Goal: Information Seeking & Learning: Learn about a topic

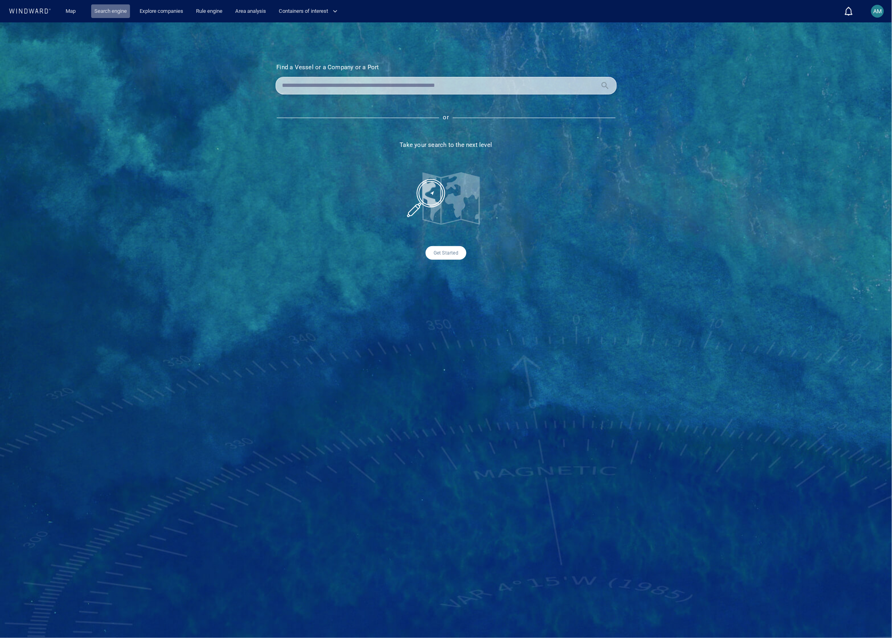
click at [119, 11] on link "Search engine" at bounding box center [110, 11] width 39 height 14
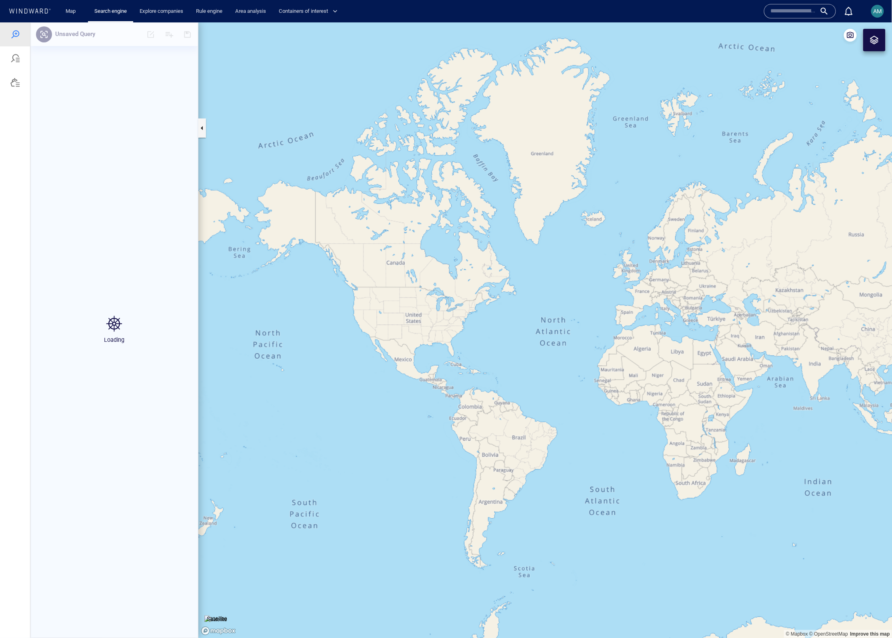
drag, startPoint x: 754, startPoint y: 352, endPoint x: 616, endPoint y: 319, distance: 141.5
click at [616, 319] on canvas "Map" at bounding box center [545, 330] width 694 height 616
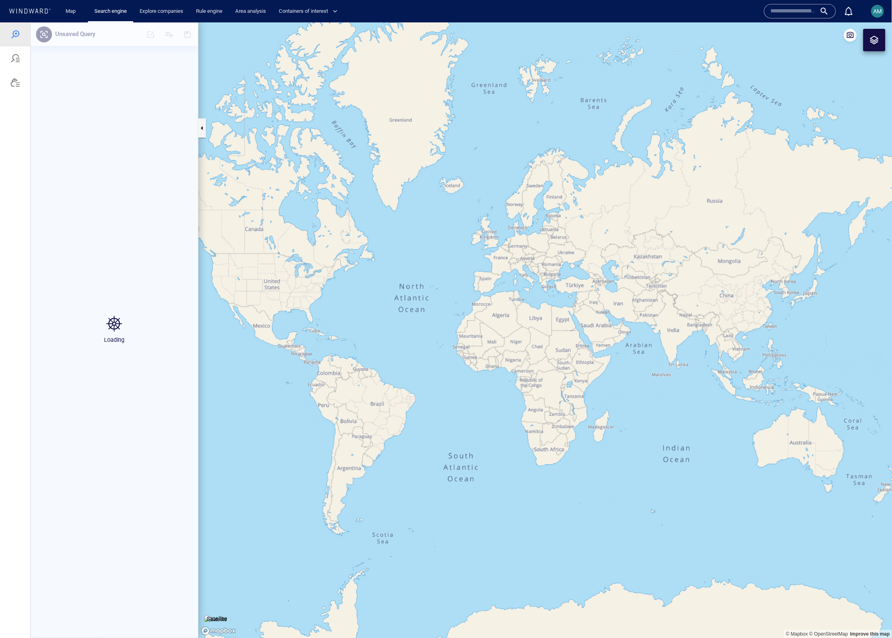
drag, startPoint x: 688, startPoint y: 336, endPoint x: 619, endPoint y: 324, distance: 69.8
click at [619, 324] on canvas "Map" at bounding box center [545, 330] width 694 height 616
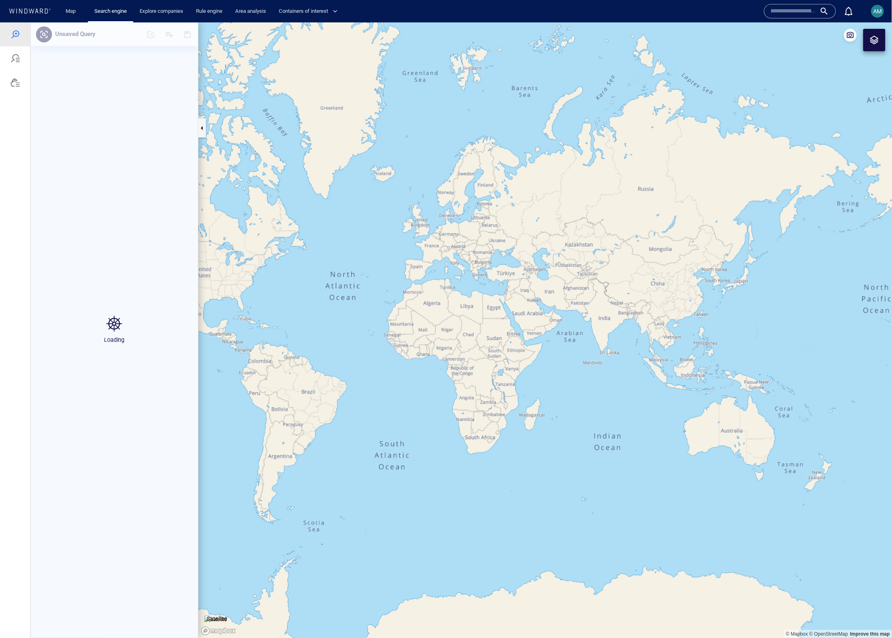
drag, startPoint x: 703, startPoint y: 335, endPoint x: 651, endPoint y: 332, distance: 52.5
click at [651, 332] on canvas "Map" at bounding box center [545, 330] width 694 height 616
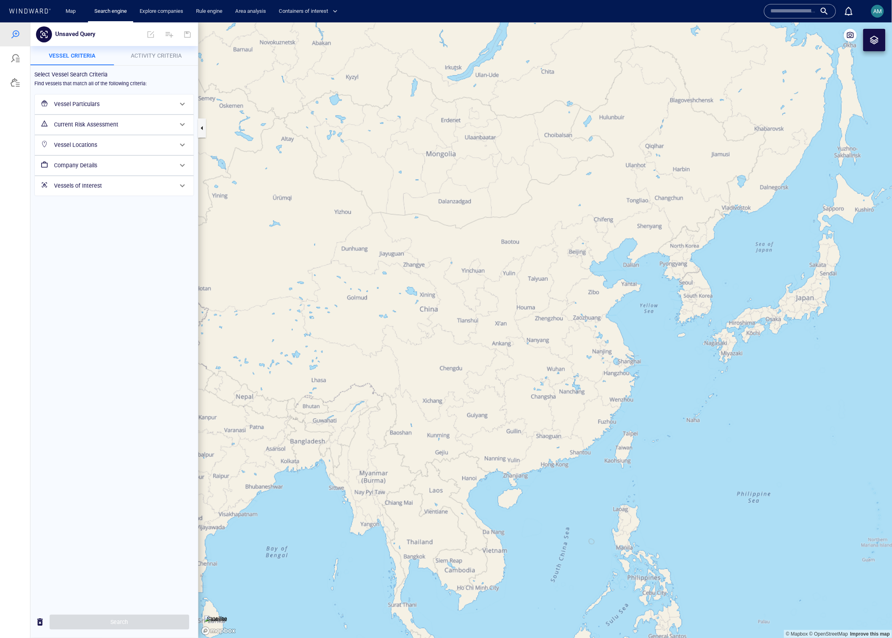
drag, startPoint x: 630, startPoint y: 305, endPoint x: 699, endPoint y: 244, distance: 92.1
click at [699, 244] on canvas "Map" at bounding box center [545, 330] width 694 height 616
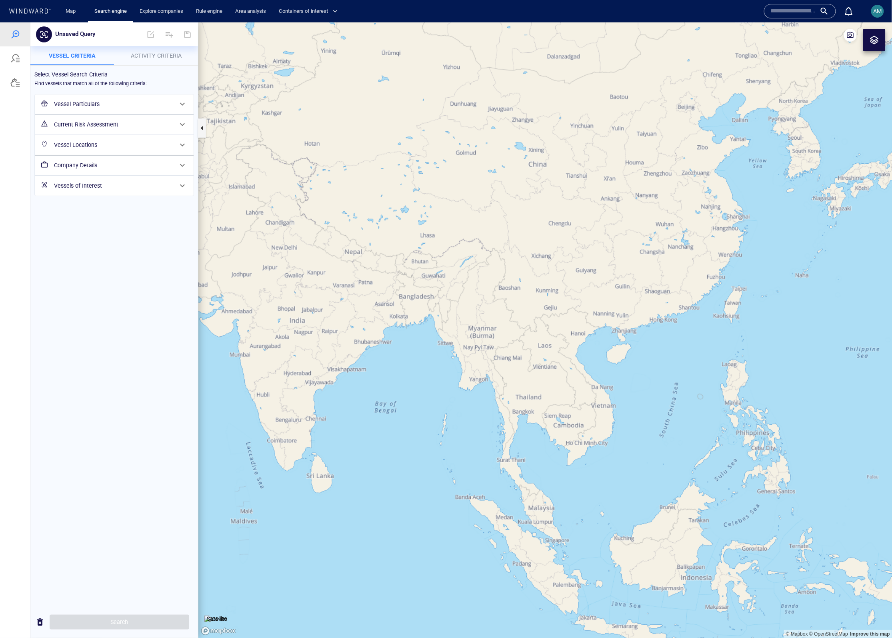
drag, startPoint x: 671, startPoint y: 329, endPoint x: 688, endPoint y: 272, distance: 59.0
click at [688, 272] on canvas "Map" at bounding box center [545, 330] width 694 height 616
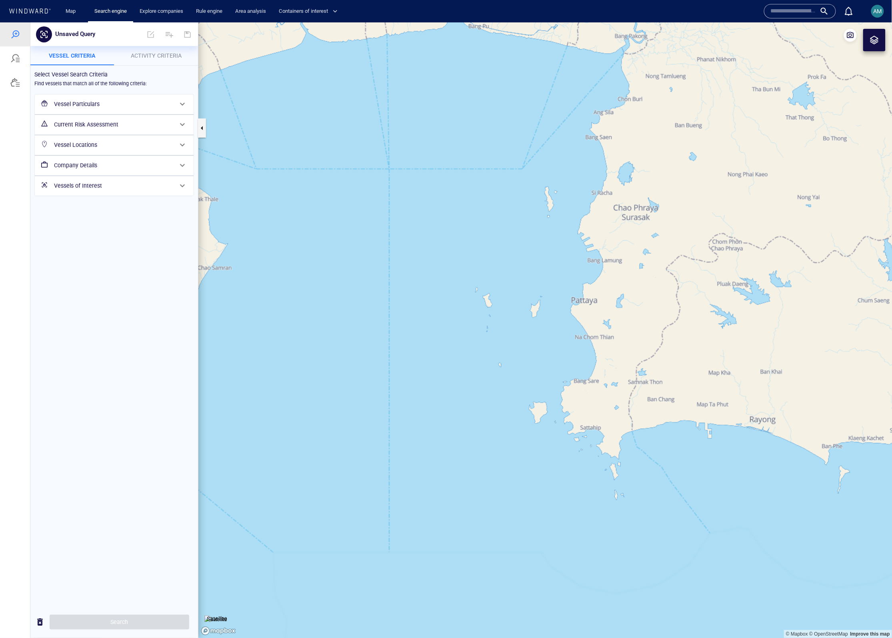
drag, startPoint x: 668, startPoint y: 272, endPoint x: 512, endPoint y: 282, distance: 157.1
click at [512, 282] on canvas "Map" at bounding box center [545, 330] width 694 height 616
drag, startPoint x: 573, startPoint y: 232, endPoint x: 624, endPoint y: 267, distance: 62.1
click at [624, 266] on canvas "Map" at bounding box center [545, 330] width 694 height 616
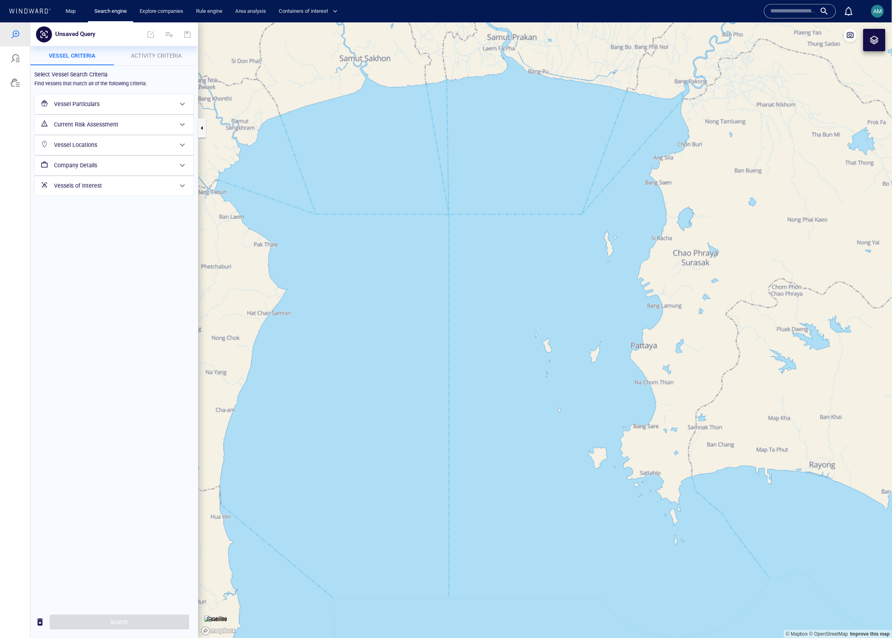
drag, startPoint x: 612, startPoint y: 148, endPoint x: 610, endPoint y: 163, distance: 15.4
click at [610, 163] on canvas "Map" at bounding box center [545, 330] width 694 height 616
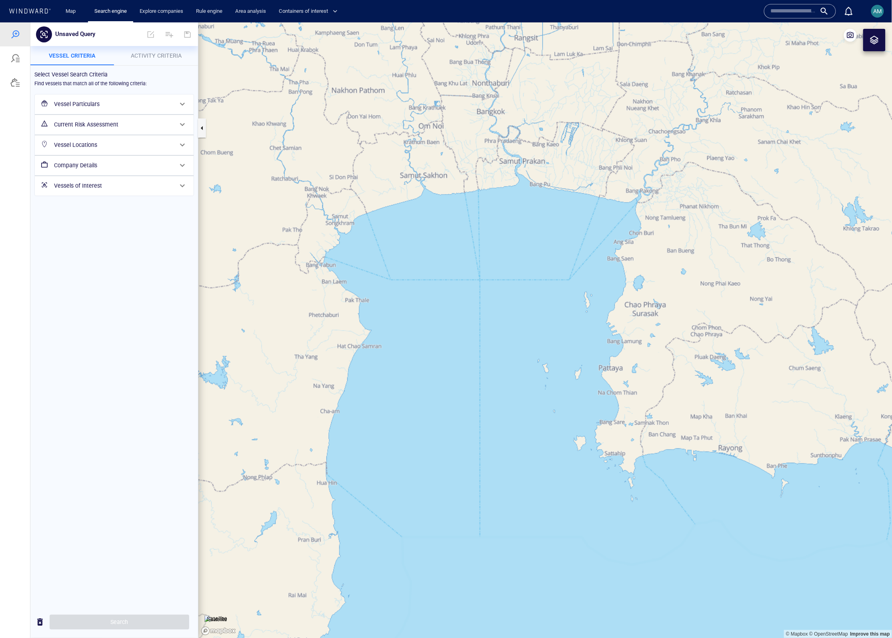
drag, startPoint x: 620, startPoint y: 103, endPoint x: 602, endPoint y: 161, distance: 60.7
click at [602, 161] on canvas "Map" at bounding box center [545, 330] width 694 height 616
click at [68, 9] on link "Map" at bounding box center [71, 11] width 19 height 14
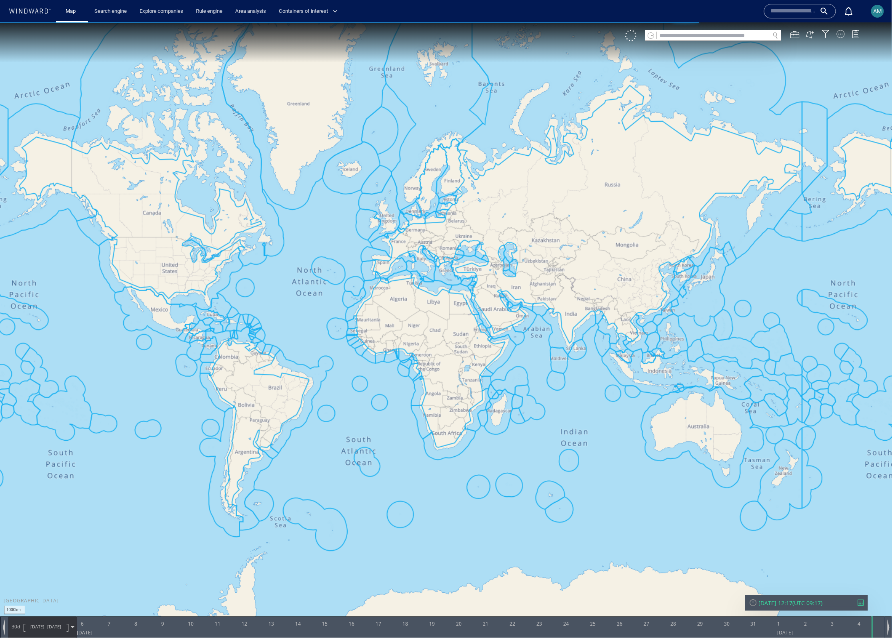
drag, startPoint x: 564, startPoint y: 318, endPoint x: 487, endPoint y: 308, distance: 77.8
click at [487, 308] on canvas "Map" at bounding box center [446, 326] width 892 height 608
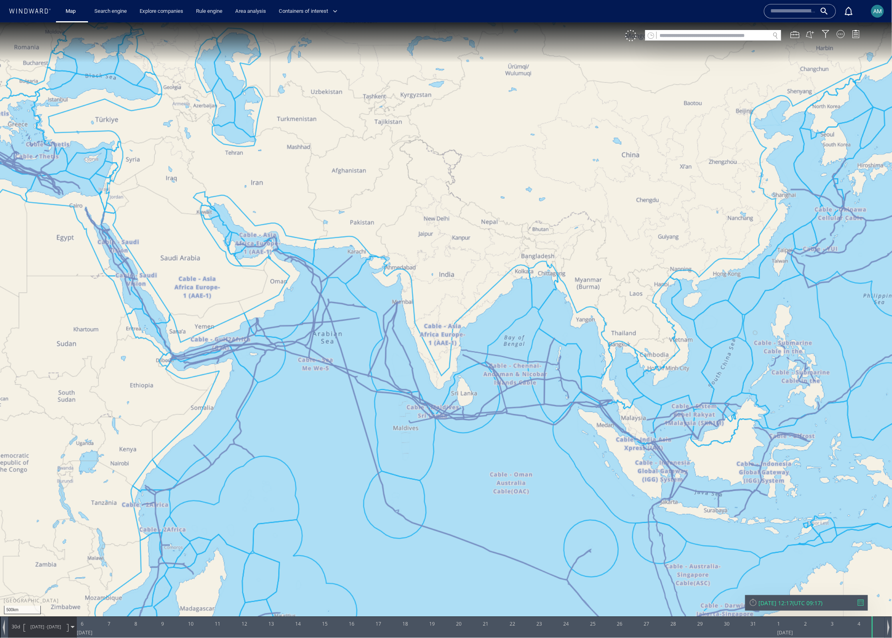
drag, startPoint x: 591, startPoint y: 312, endPoint x: 545, endPoint y: 314, distance: 46.0
click at [545, 314] on canvas "Map" at bounding box center [446, 326] width 892 height 608
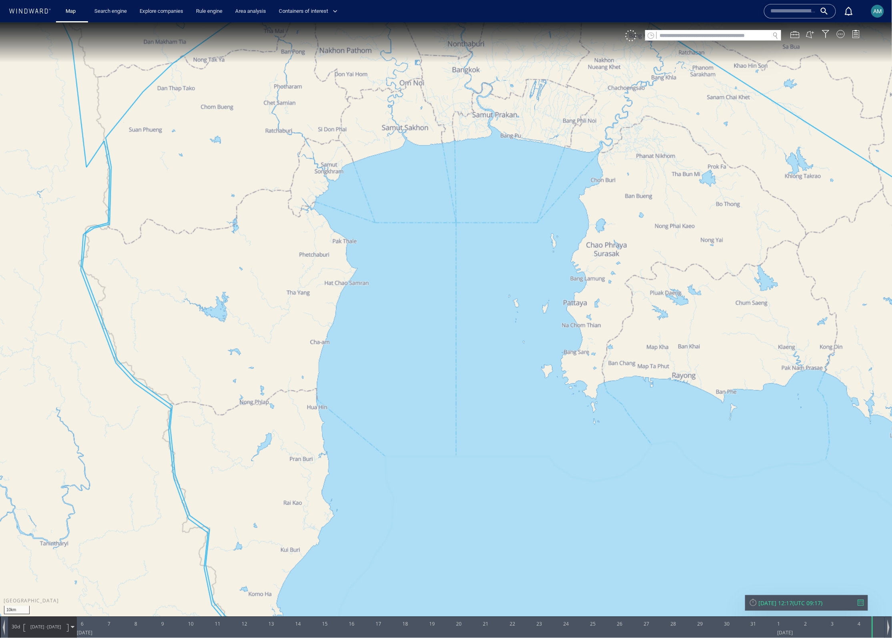
drag, startPoint x: 589, startPoint y: 271, endPoint x: 571, endPoint y: 262, distance: 20.2
click at [571, 262] on canvas "Map" at bounding box center [446, 326] width 892 height 608
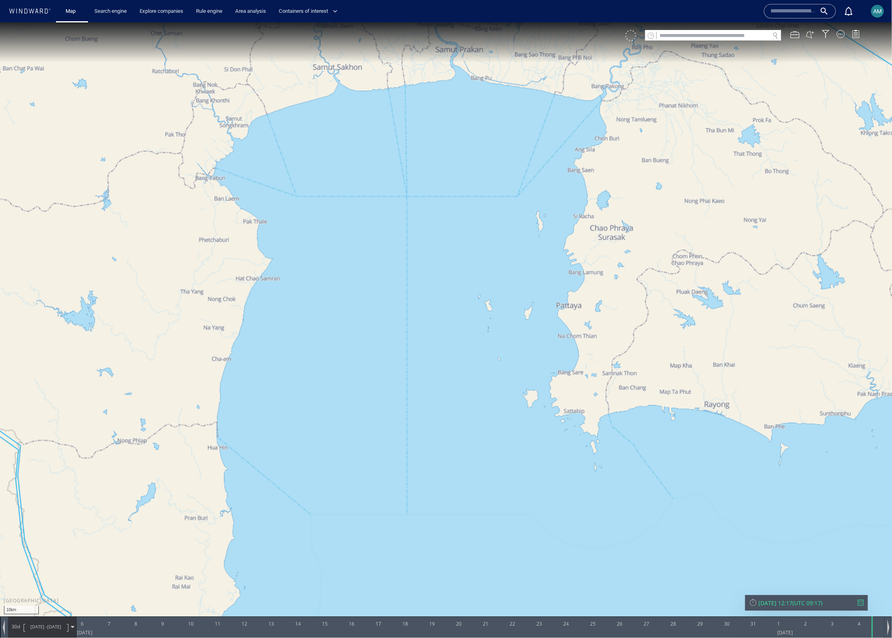
click at [630, 32] on div at bounding box center [630, 35] width 11 height 11
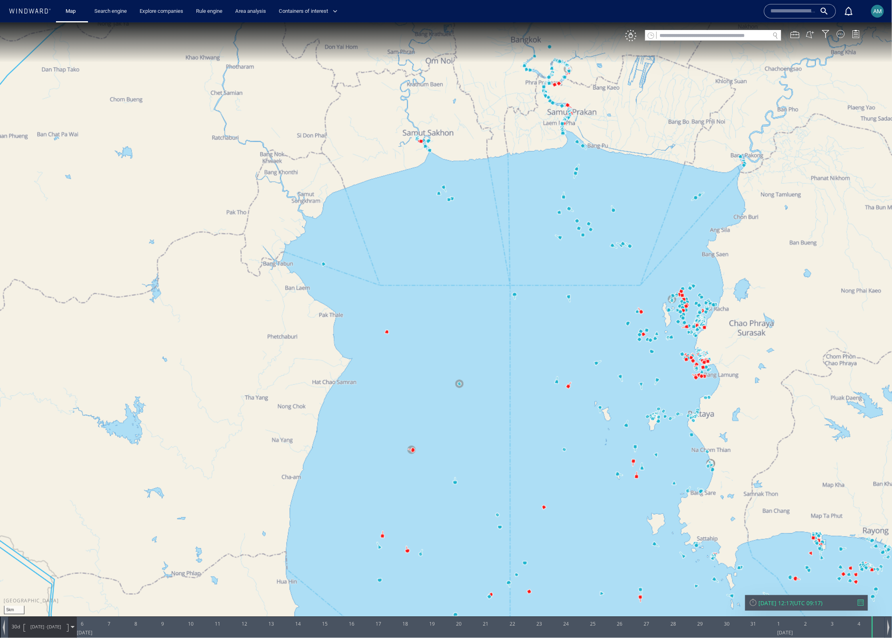
drag, startPoint x: 756, startPoint y: 277, endPoint x: 647, endPoint y: 339, distance: 126.1
click at [646, 342] on canvas "Map" at bounding box center [446, 326] width 892 height 608
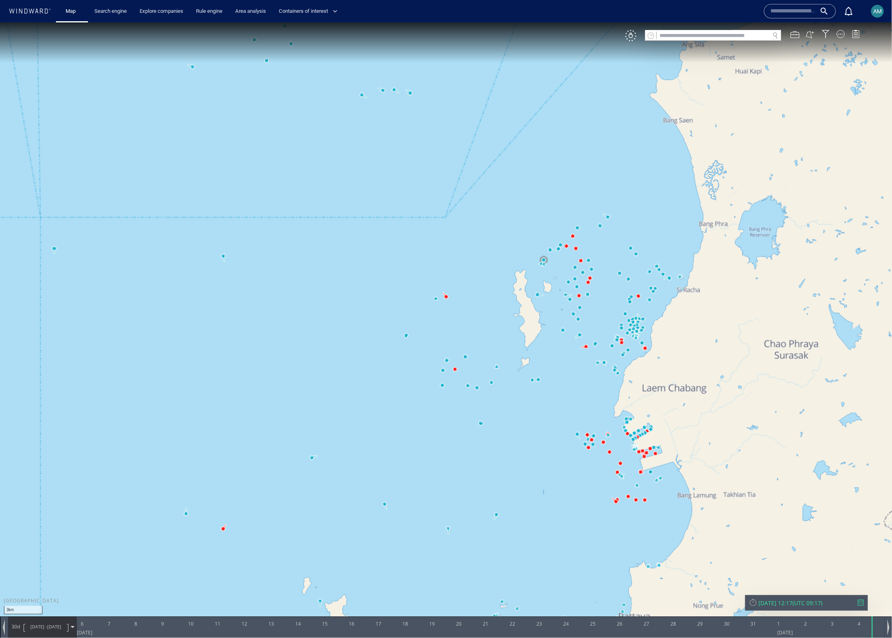
drag, startPoint x: 737, startPoint y: 306, endPoint x: 552, endPoint y: 417, distance: 215.5
click at [552, 417] on canvas "Map" at bounding box center [446, 326] width 892 height 608
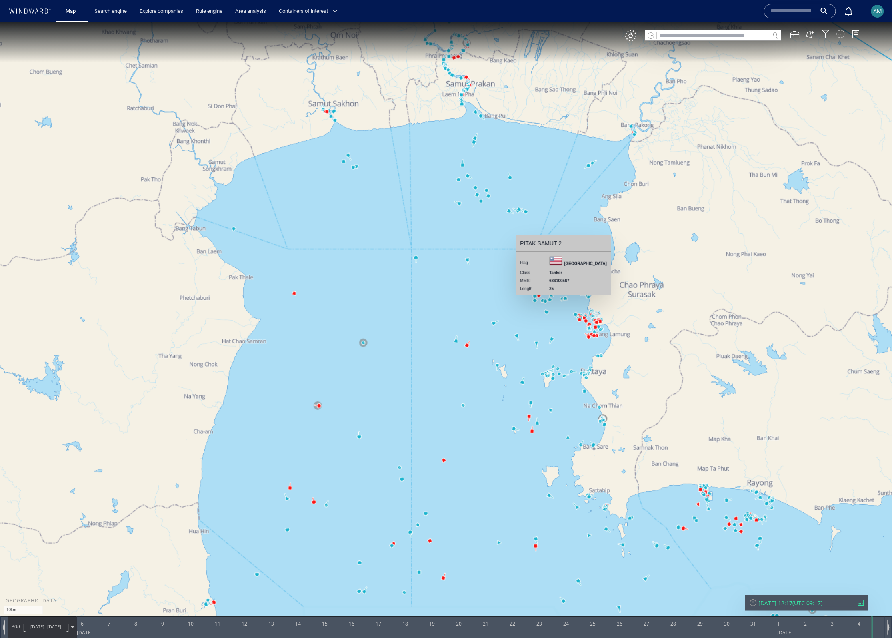
drag, startPoint x: 553, startPoint y: 395, endPoint x: 568, endPoint y: 298, distance: 98.3
click at [569, 297] on canvas "Map" at bounding box center [446, 326] width 892 height 608
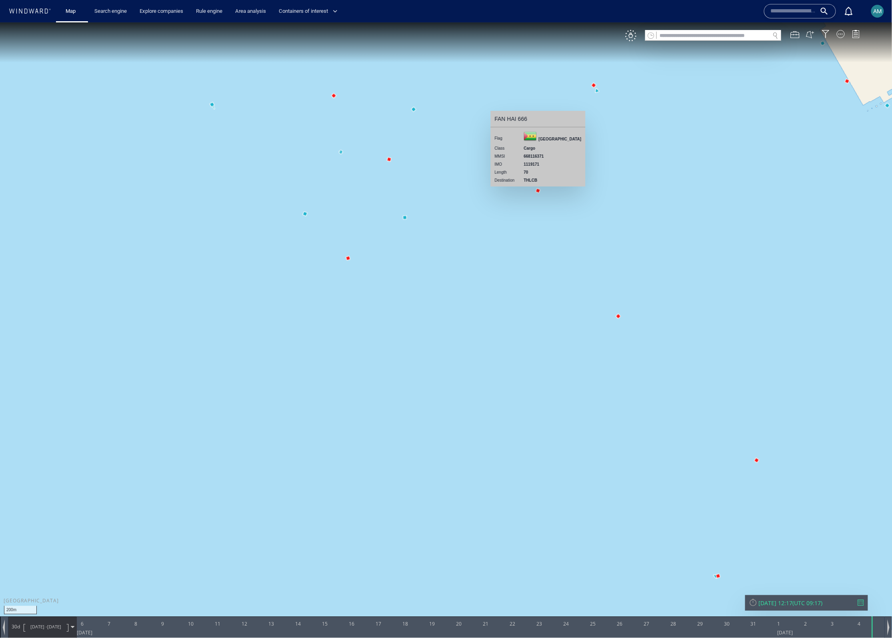
click at [539, 191] on canvas "Map" at bounding box center [446, 326] width 892 height 608
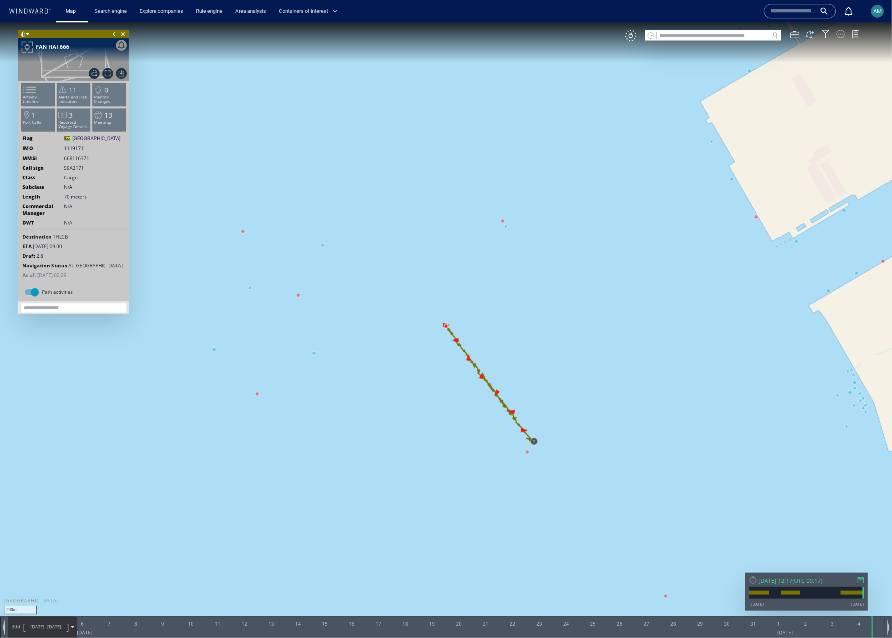
drag, startPoint x: 27, startPoint y: 269, endPoint x: 87, endPoint y: 277, distance: 60.5
click at [87, 277] on div "Destination THLCB ETA 04 May 2025 09:00 Draft 2.8 Navigation Status At Anchor A…" at bounding box center [73, 254] width 110 height 53
click at [87, 277] on div "As of: 09 Aug 2025 02:29" at bounding box center [73, 274] width 110 height 7
click at [29, 86] on span at bounding box center [25, 90] width 12 height 12
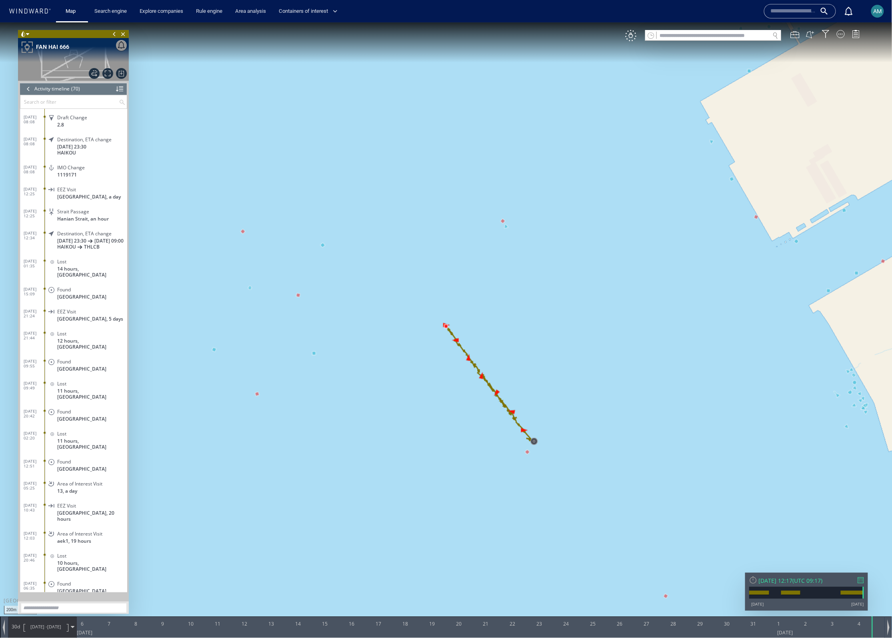
scroll to position [1056, 0]
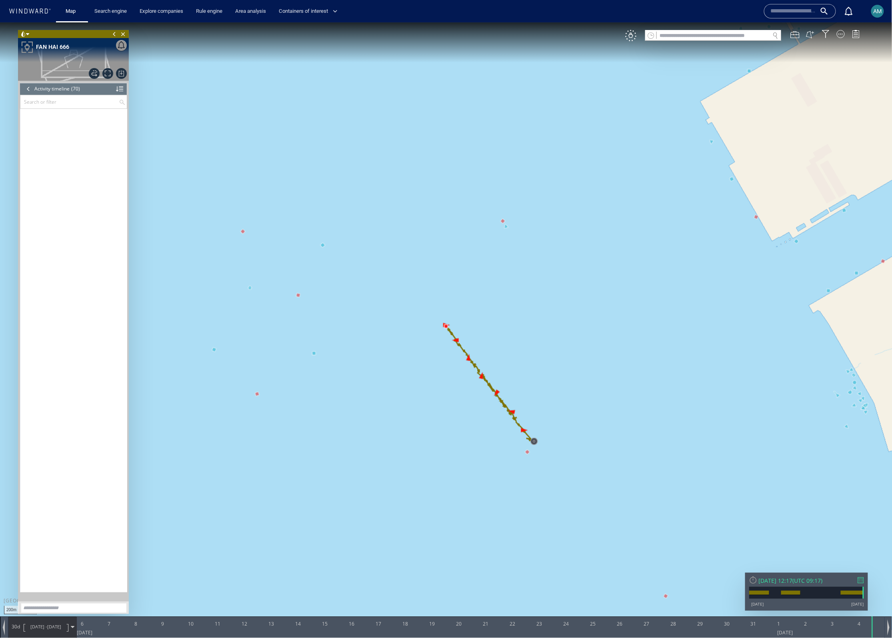
click at [26, 86] on div at bounding box center [28, 88] width 9 height 12
